Goal: Find specific page/section: Find specific page/section

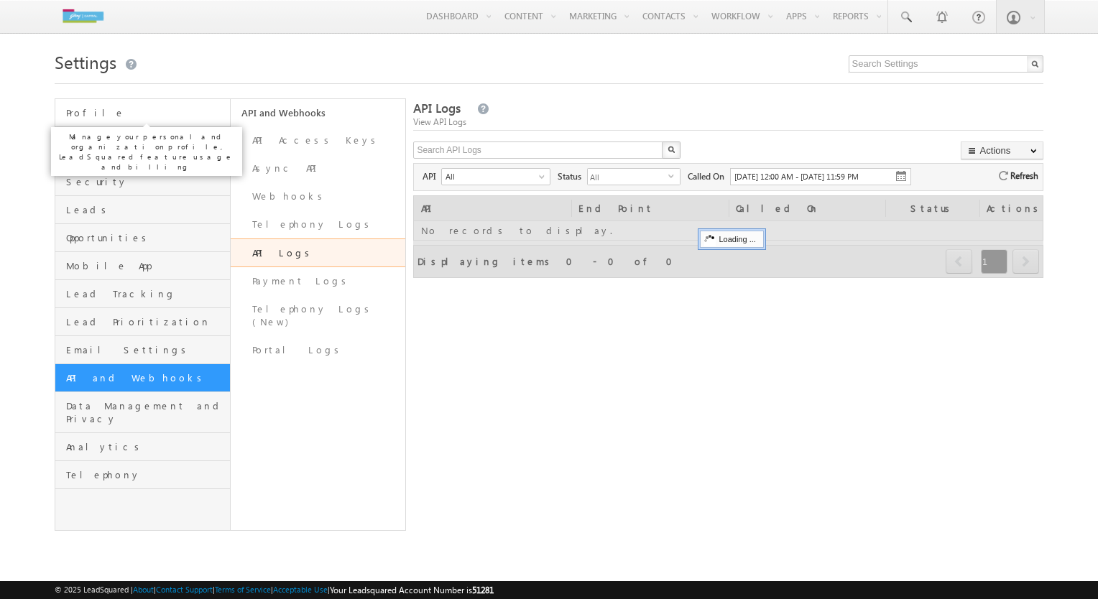
click at [101, 114] on span "Profile" at bounding box center [146, 112] width 160 height 13
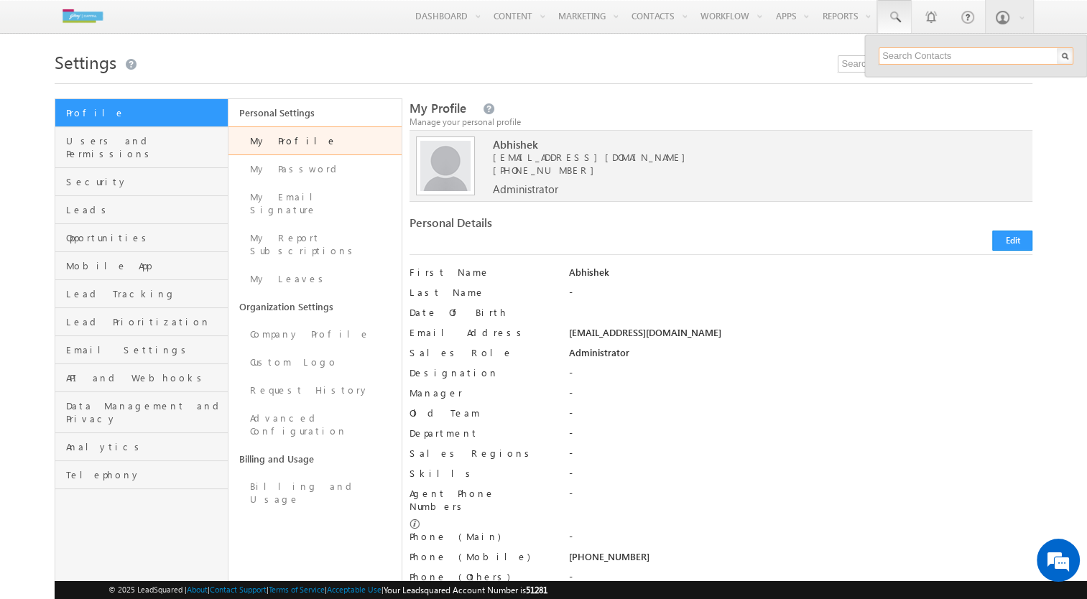
click at [932, 57] on input "text" at bounding box center [976, 55] width 195 height 17
type input "8764418648"
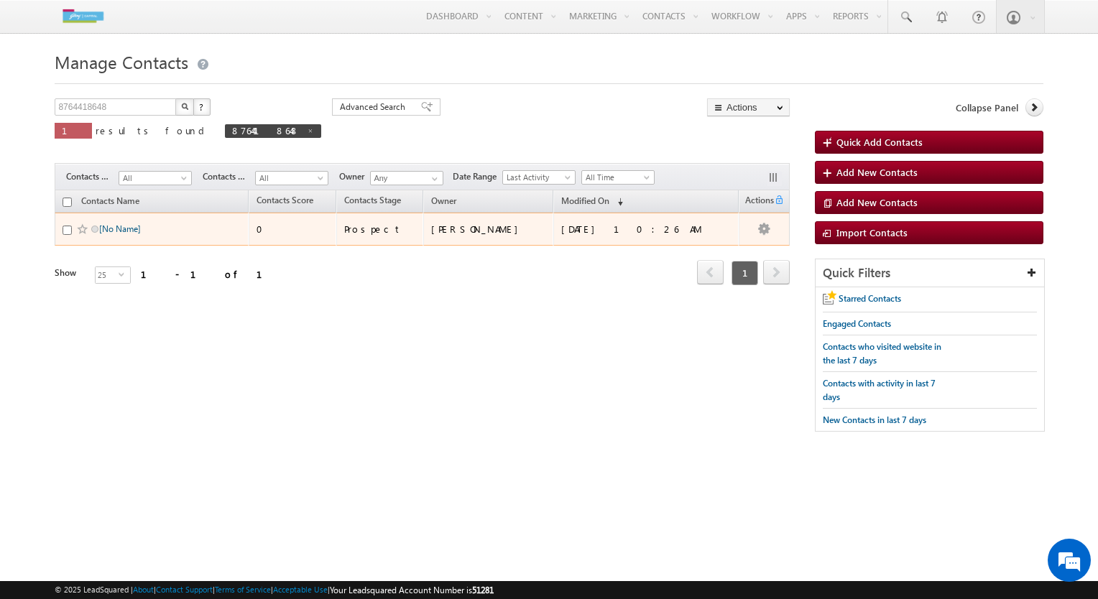
click at [109, 226] on link "[No Name]" at bounding box center [120, 228] width 42 height 11
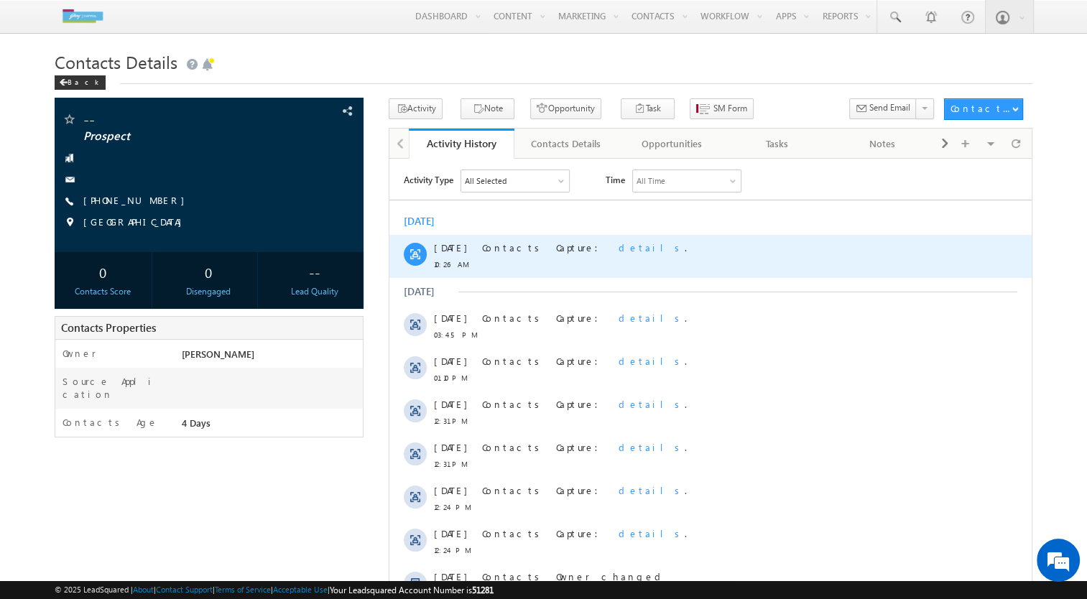
click at [619, 243] on span "details" at bounding box center [652, 247] width 66 height 12
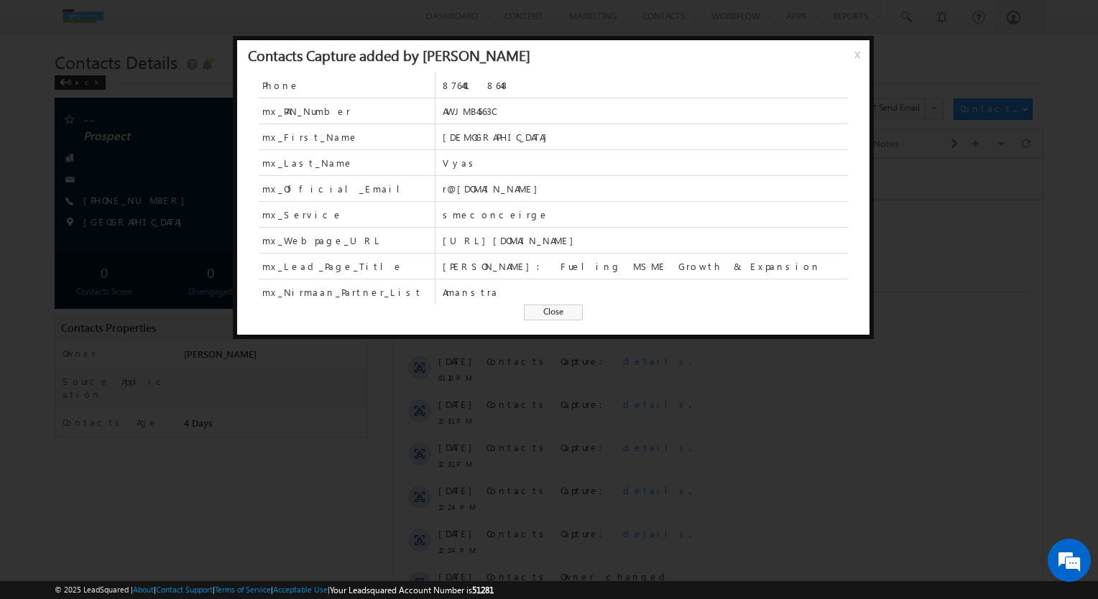
click at [544, 310] on span "Close" at bounding box center [553, 313] width 59 height 16
